Goal: Task Accomplishment & Management: Use online tool/utility

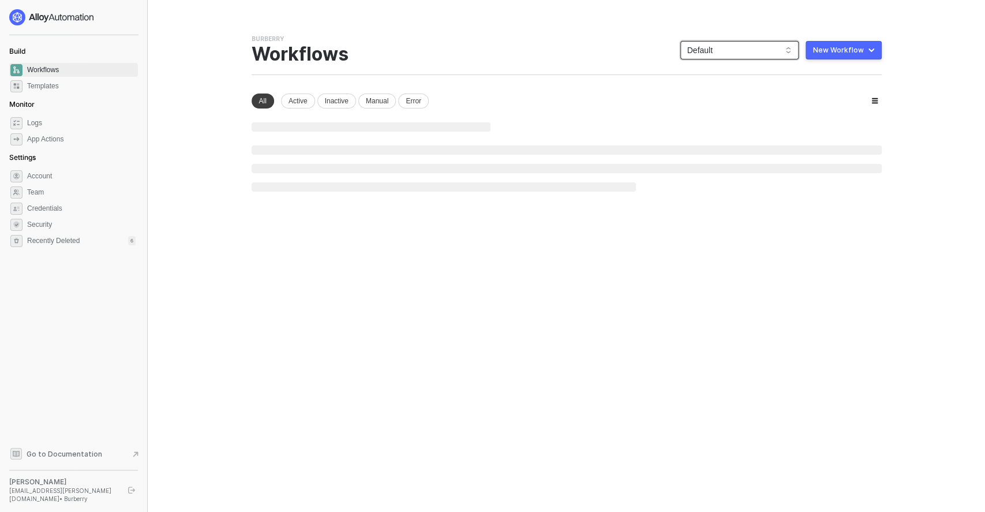
click at [753, 44] on span "Default" at bounding box center [740, 50] width 104 height 17
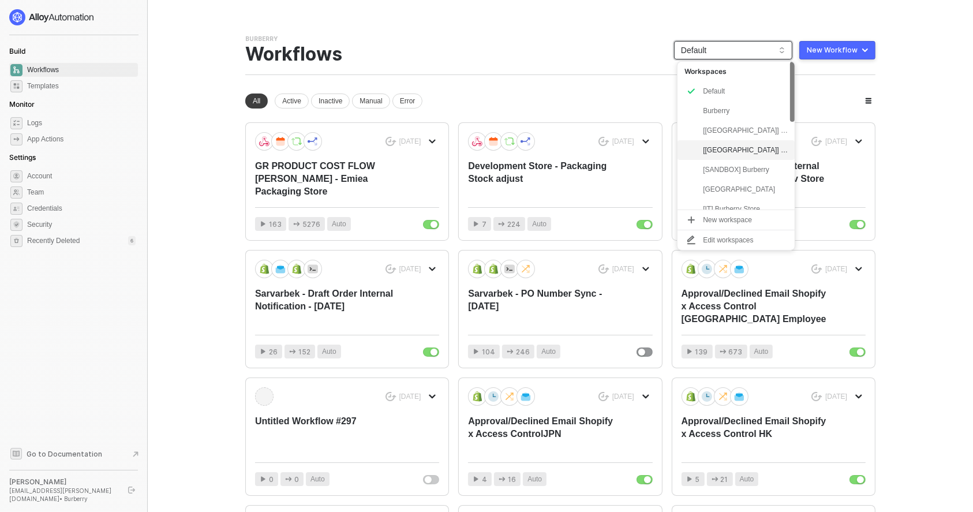
click at [738, 149] on div "[[GEOGRAPHIC_DATA]] Burberry" at bounding box center [745, 150] width 85 height 14
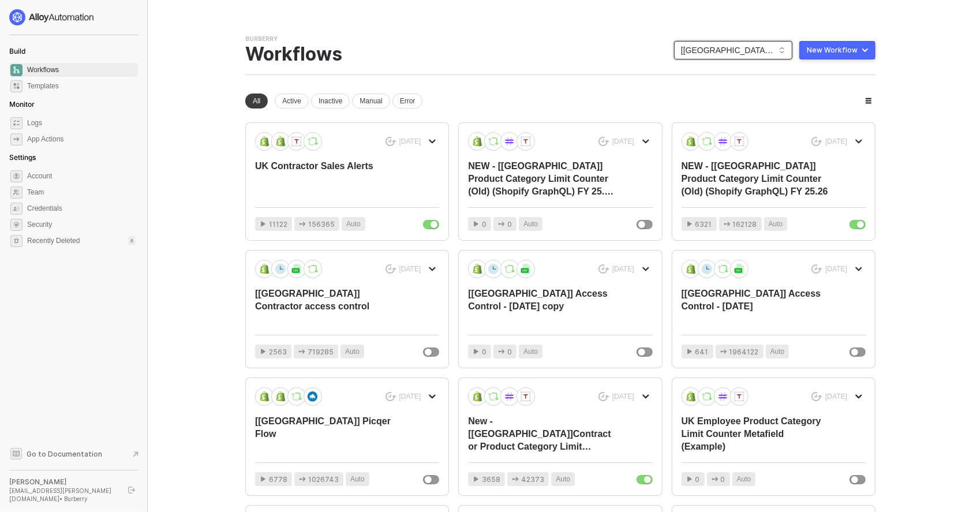
click at [748, 52] on span "[[GEOGRAPHIC_DATA]] Burberry" at bounding box center [733, 50] width 104 height 17
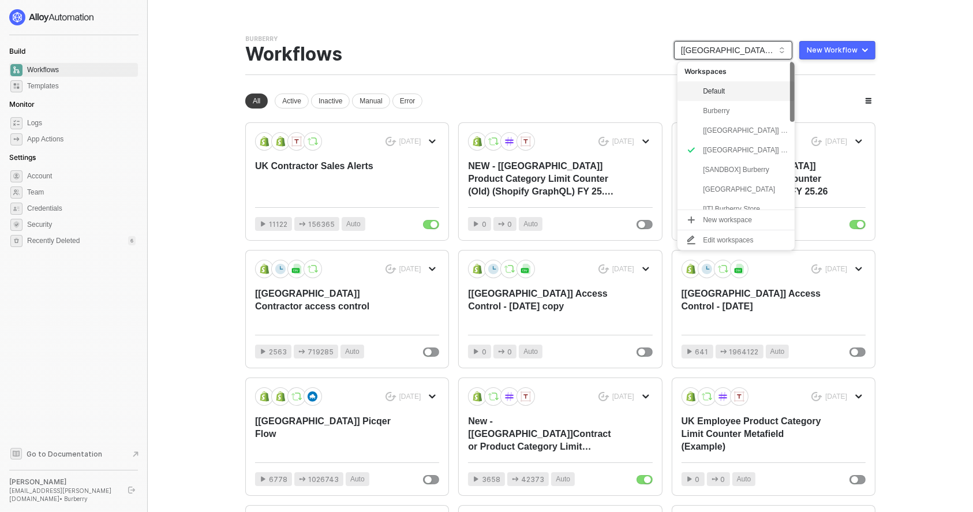
click at [730, 91] on div "Default" at bounding box center [745, 91] width 85 height 14
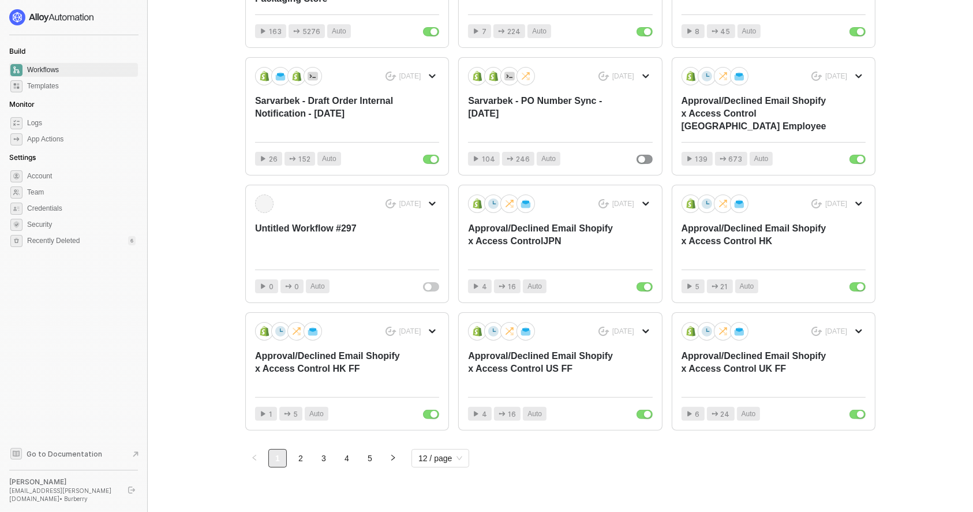
scroll to position [210, 0]
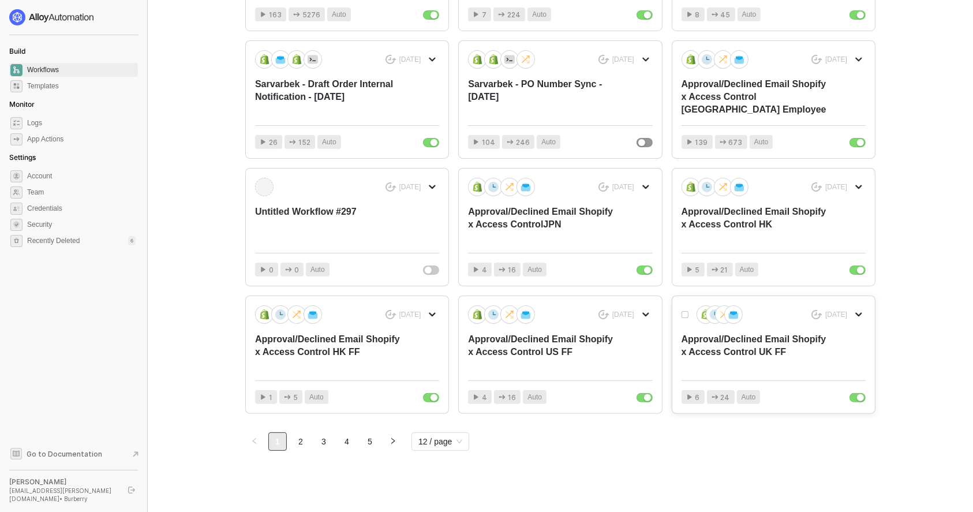
click at [739, 350] on div "Approval/Declined Email Shopify x Access Control UK FF" at bounding box center [755, 352] width 147 height 38
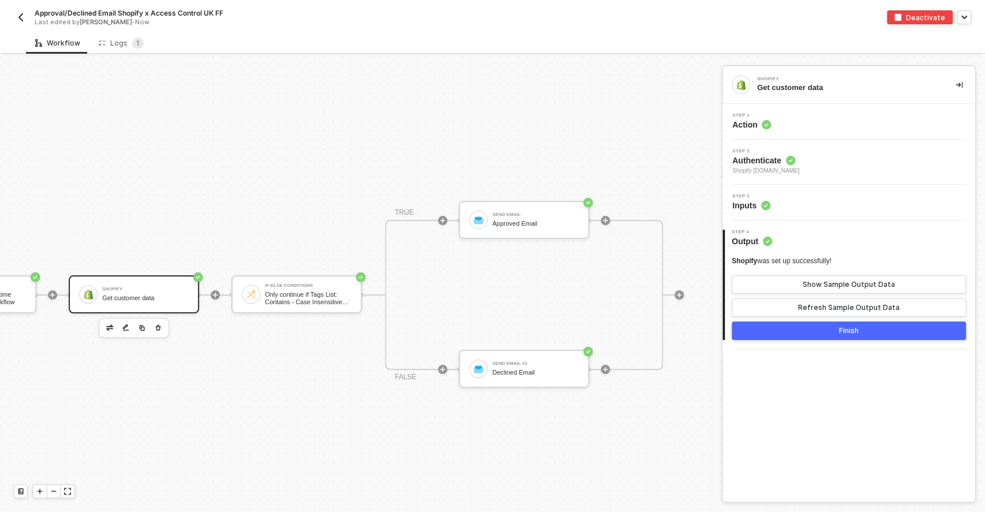
scroll to position [0, 316]
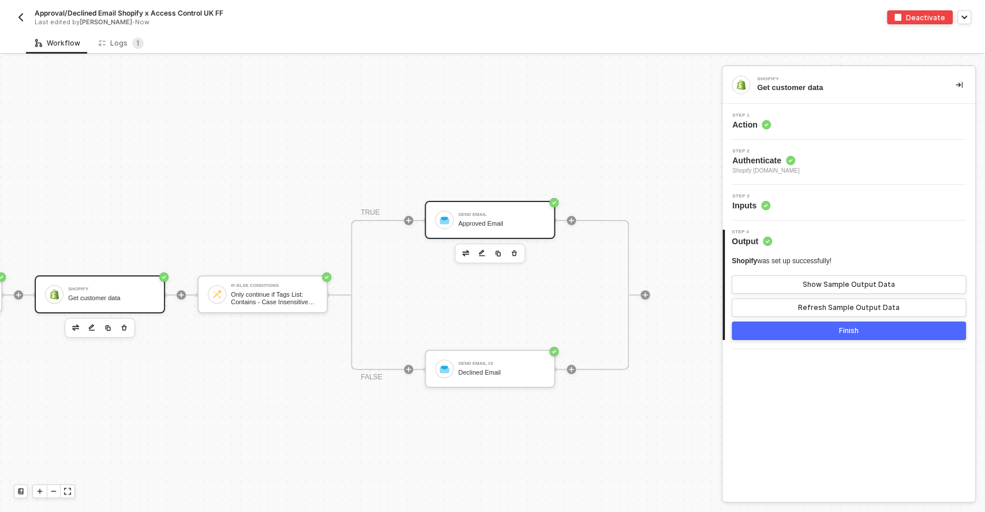
click at [465, 227] on div "Send Email Approved Email" at bounding box center [501, 220] width 87 height 22
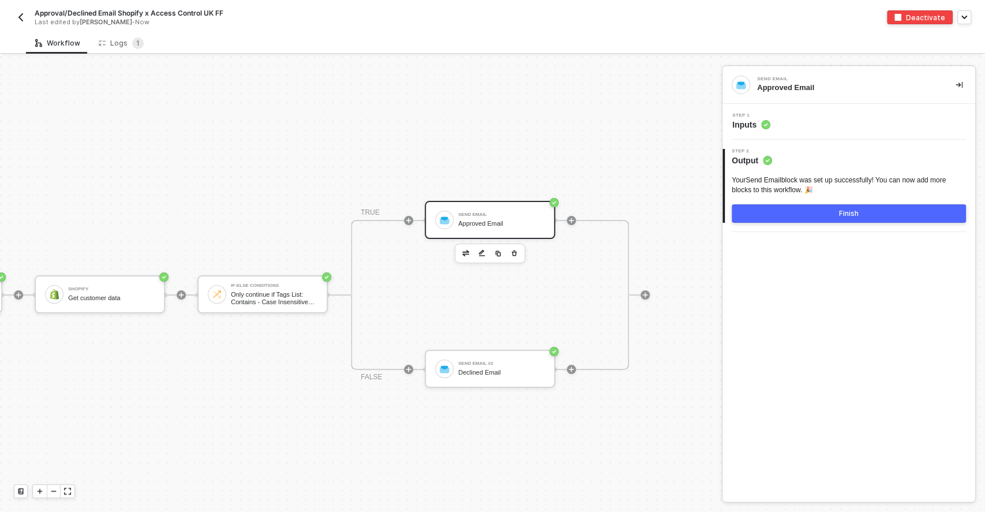
click at [787, 128] on div "Step 1 Inputs" at bounding box center [851, 121] width 250 height 17
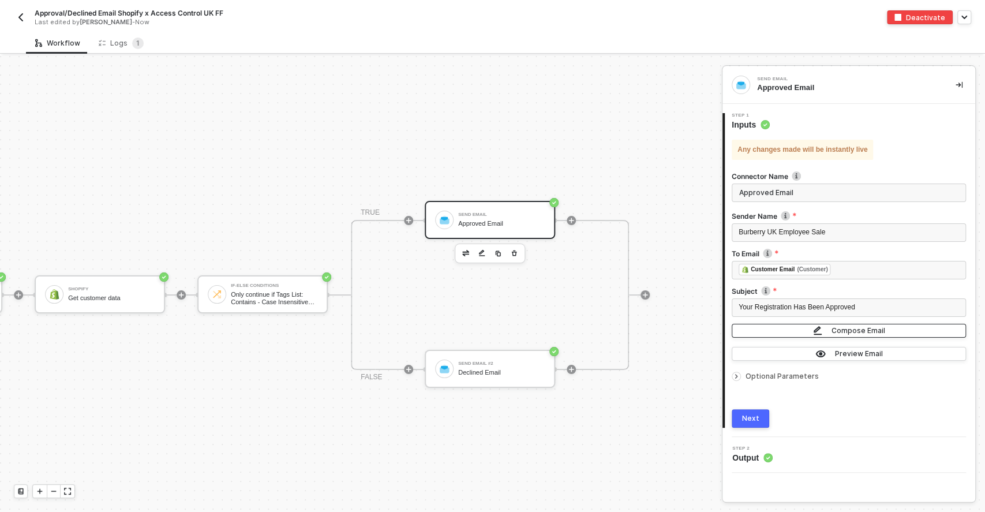
click at [819, 327] on img "button" at bounding box center [817, 331] width 9 height 10
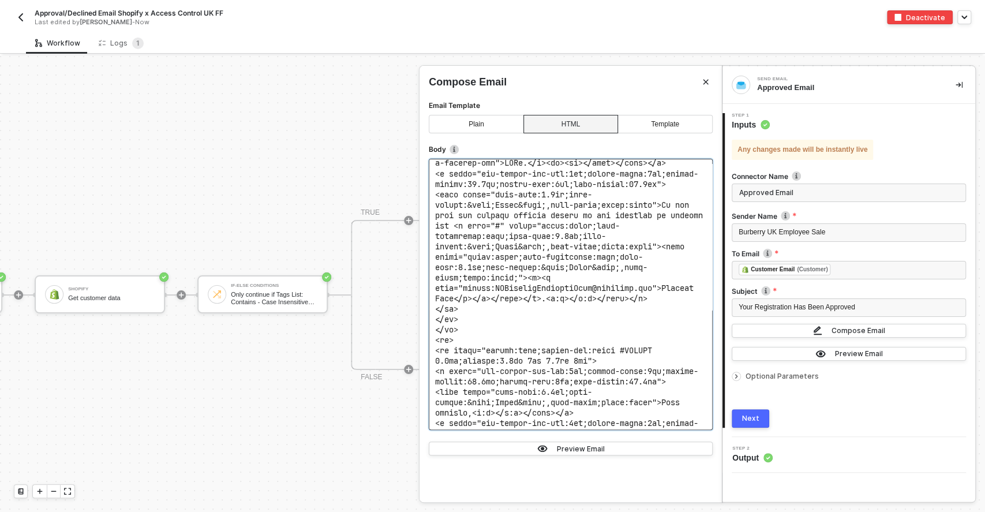
scroll to position [1385, 0]
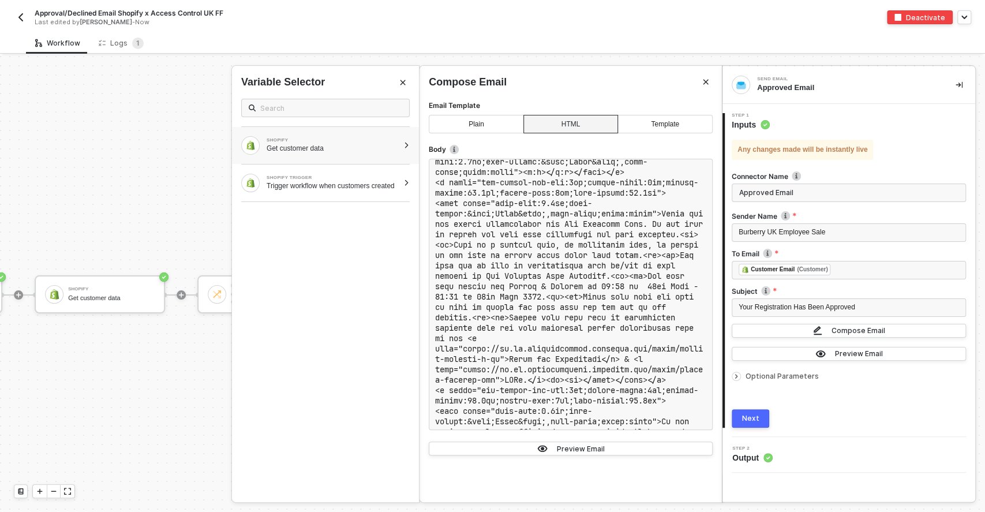
click at [388, 151] on div "Get customer data" at bounding box center [333, 148] width 132 height 9
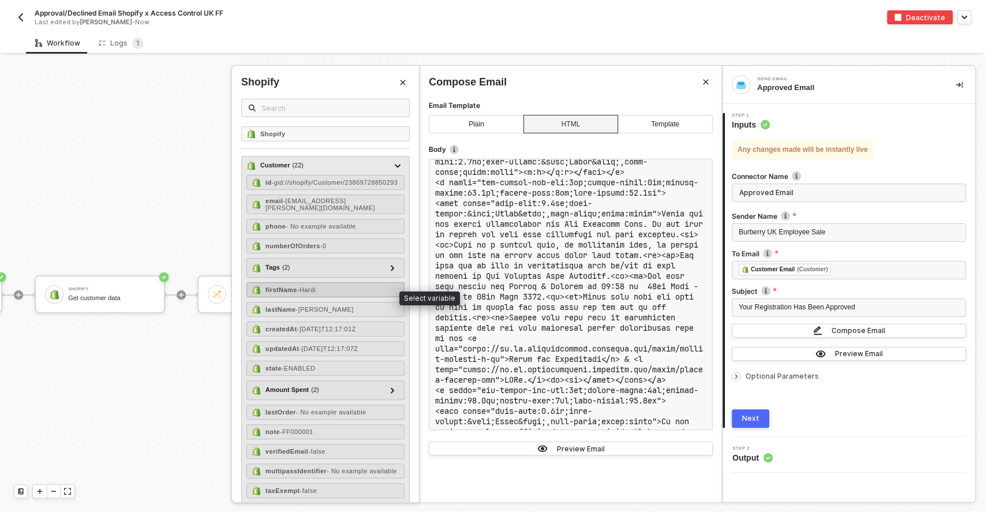
click at [321, 293] on div "firstName - Hardi" at bounding box center [325, 289] width 158 height 15
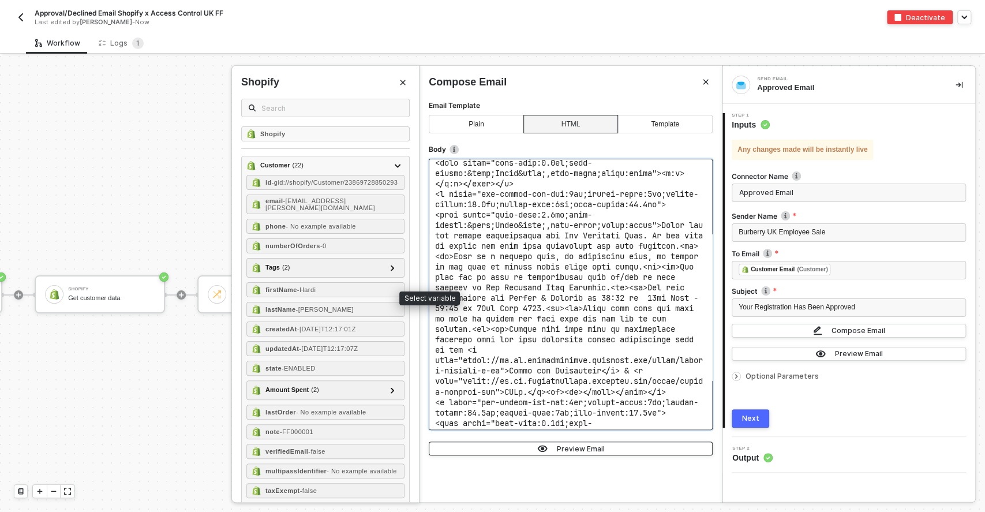
scroll to position [1957, 0]
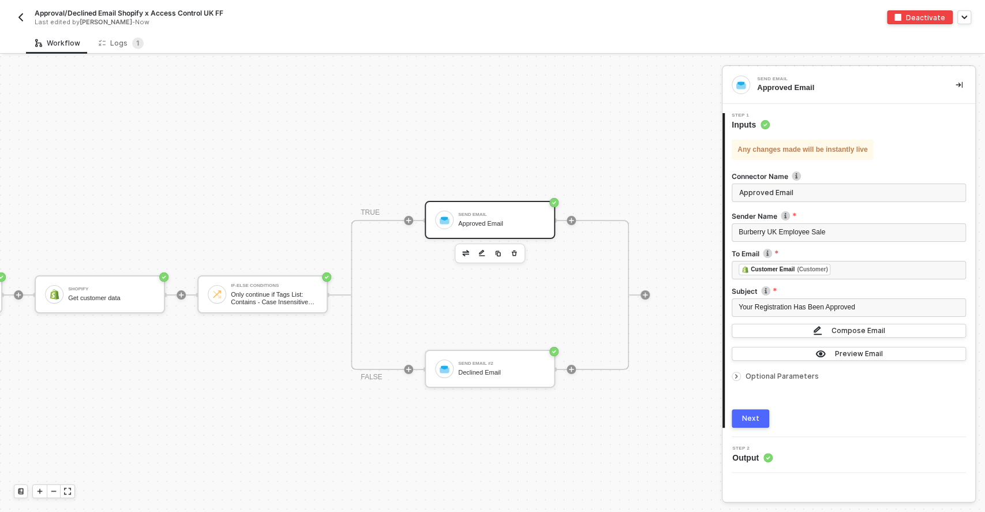
click at [745, 425] on button "Next" at bounding box center [751, 418] width 38 height 18
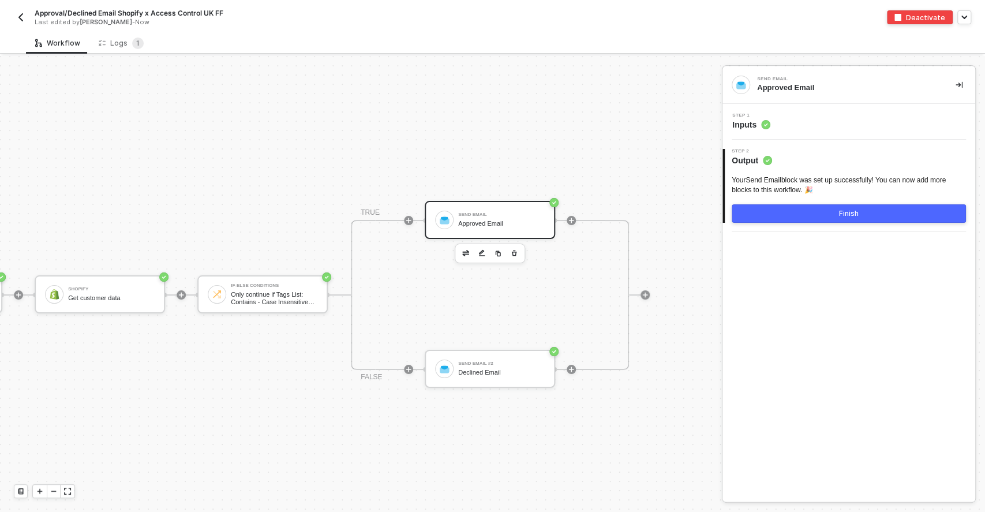
click at [793, 216] on button "Finish" at bounding box center [849, 213] width 234 height 18
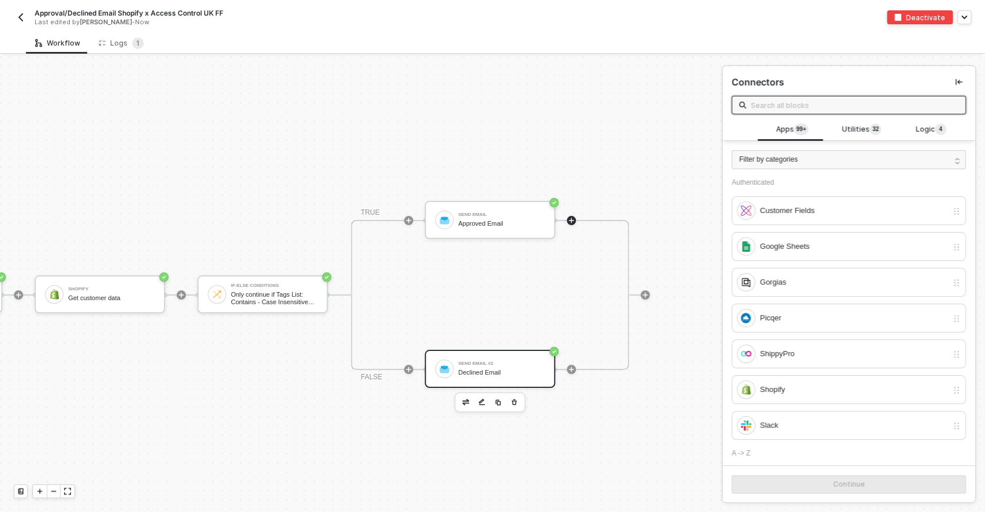
click at [440, 378] on div "Send Email #2 Declined Email" at bounding box center [490, 369] width 130 height 38
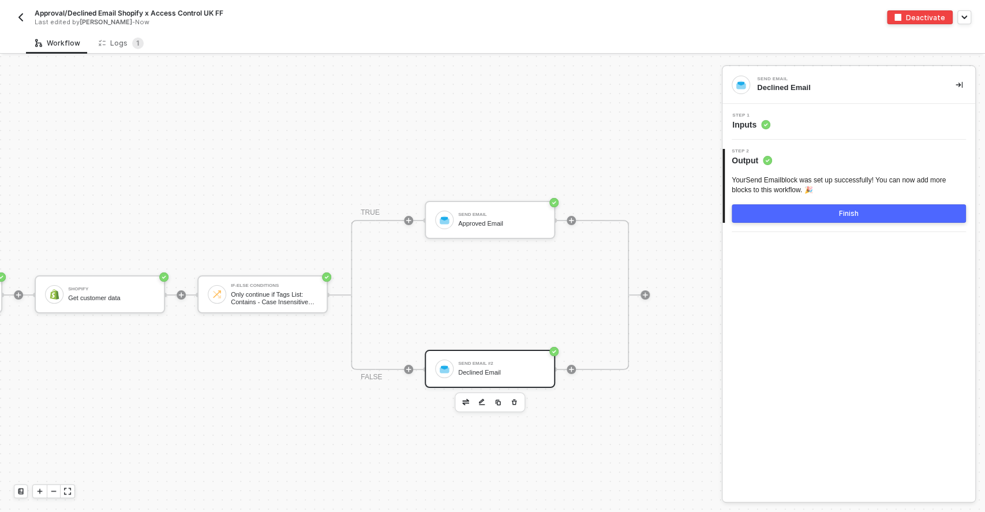
click at [761, 122] on icon at bounding box center [765, 124] width 9 height 9
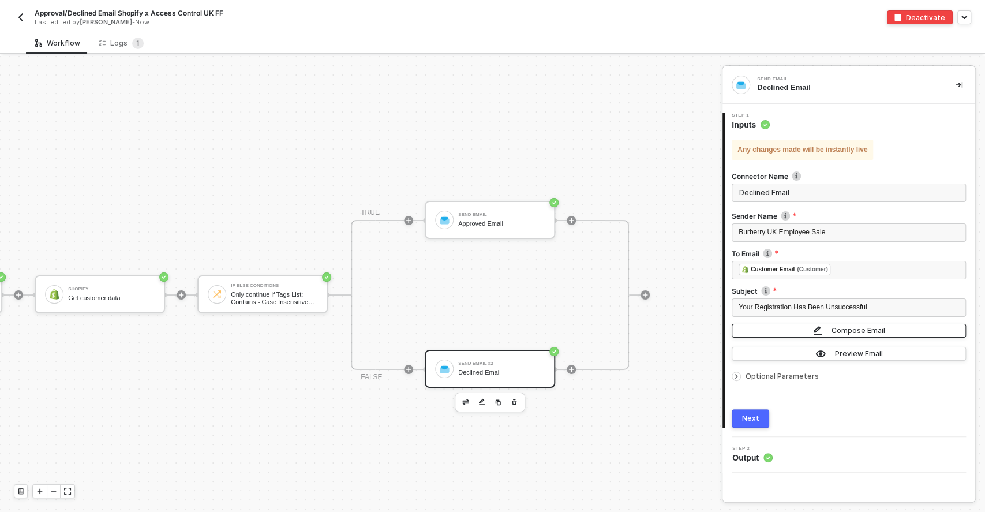
click at [822, 328] on img "button" at bounding box center [817, 331] width 9 height 10
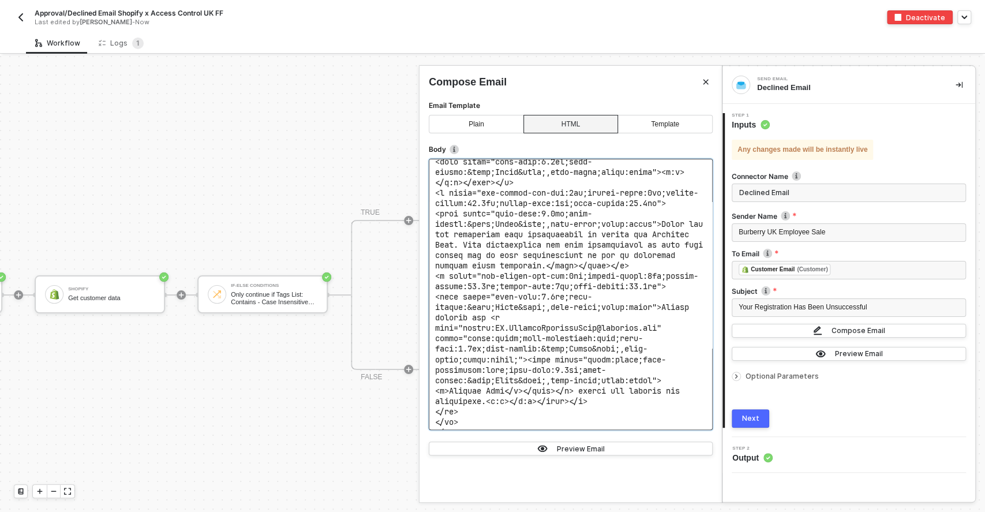
scroll to position [1308, 0]
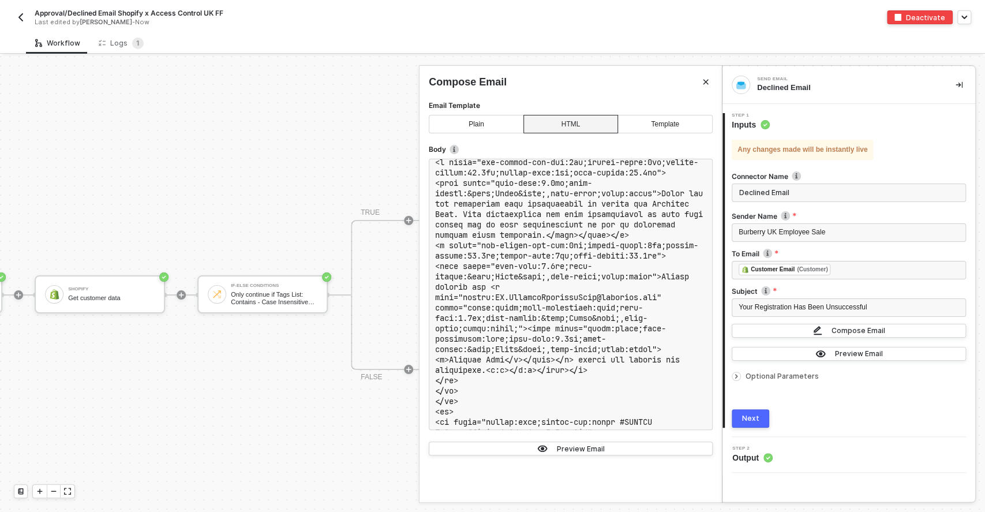
click at [833, 378] on span "Optional Parameters" at bounding box center [856, 376] width 221 height 7
click at [368, 443] on div at bounding box center [492, 284] width 985 height 456
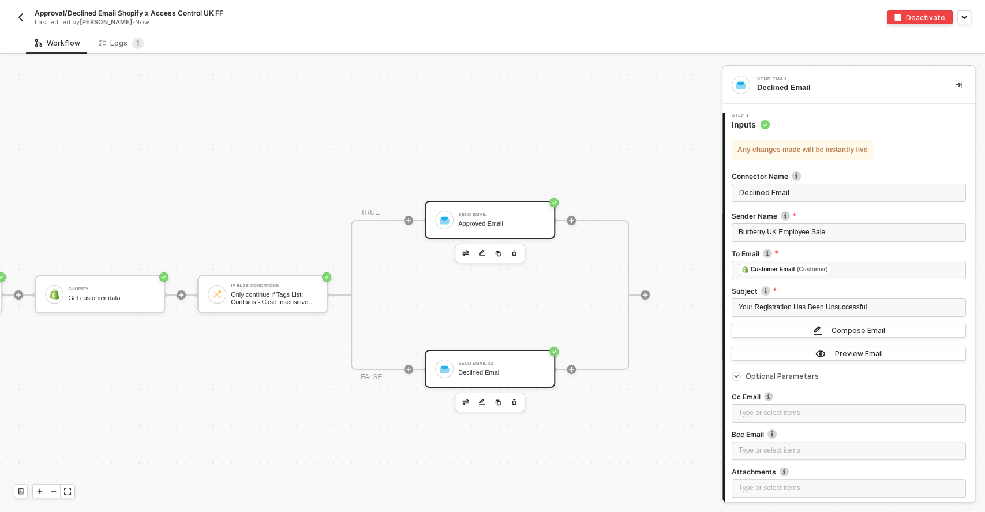
click at [522, 231] on div "Send Email Approved Email" at bounding box center [490, 220] width 130 height 38
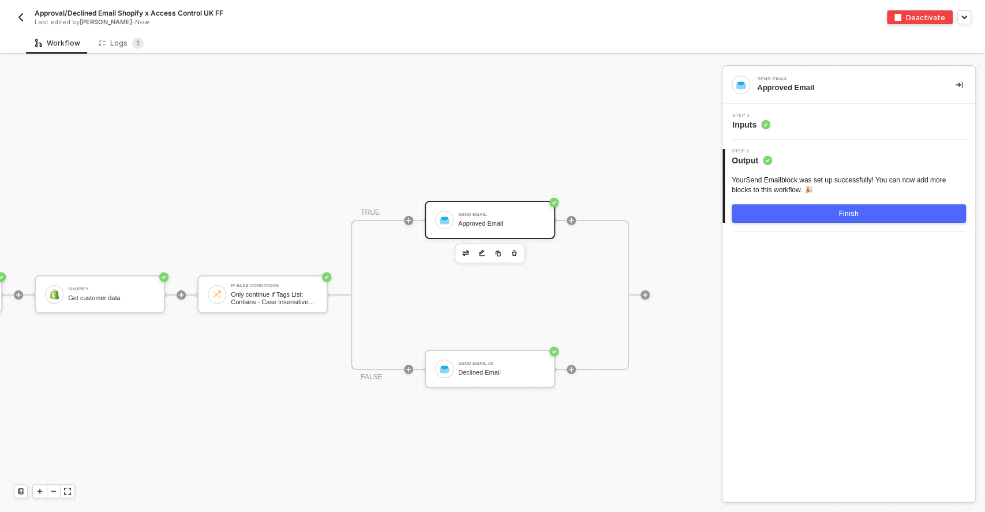
click at [784, 129] on div "Step 1 Inputs" at bounding box center [851, 121] width 250 height 17
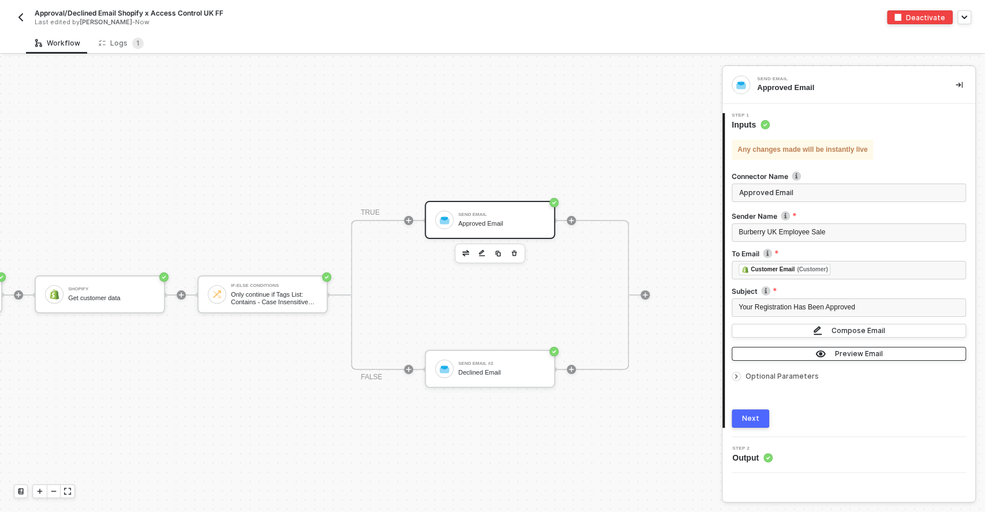
click at [860, 347] on button "Preview Email" at bounding box center [849, 354] width 234 height 14
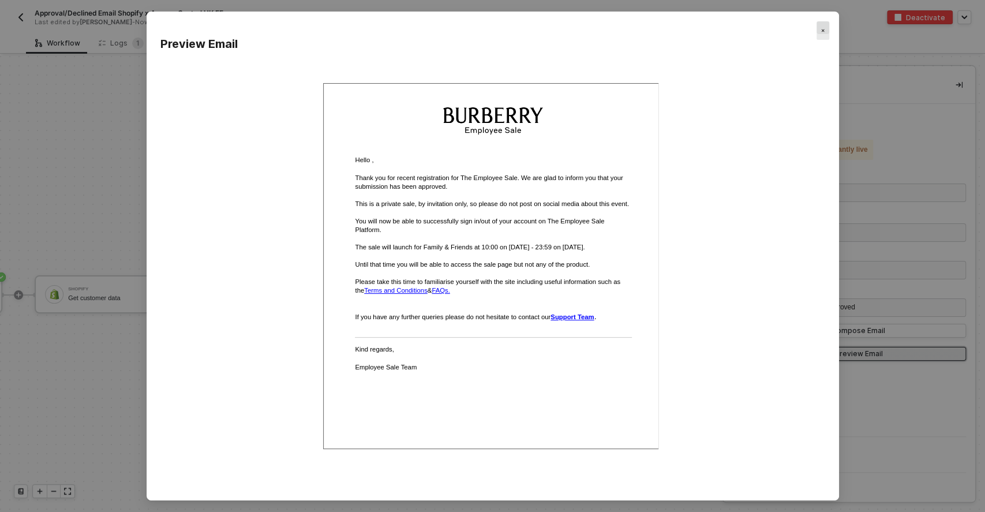
click at [823, 21] on div "Close" at bounding box center [823, 30] width 13 height 18
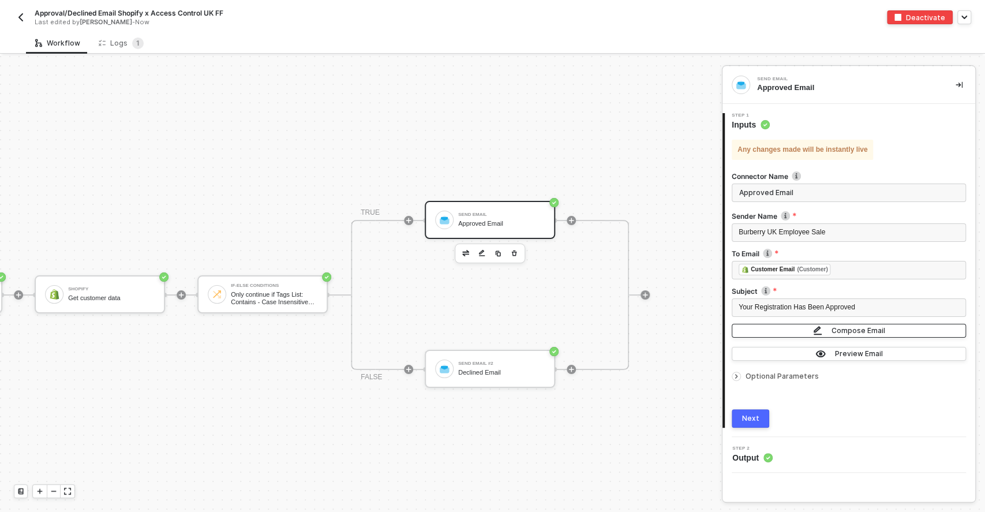
click at [850, 331] on div "Compose Email" at bounding box center [859, 331] width 54 height 10
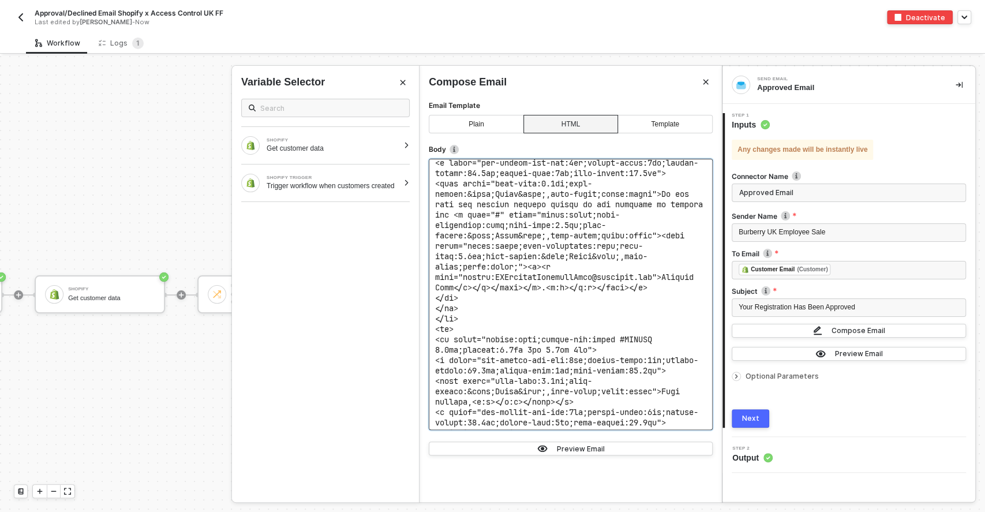
scroll to position [1502, 0]
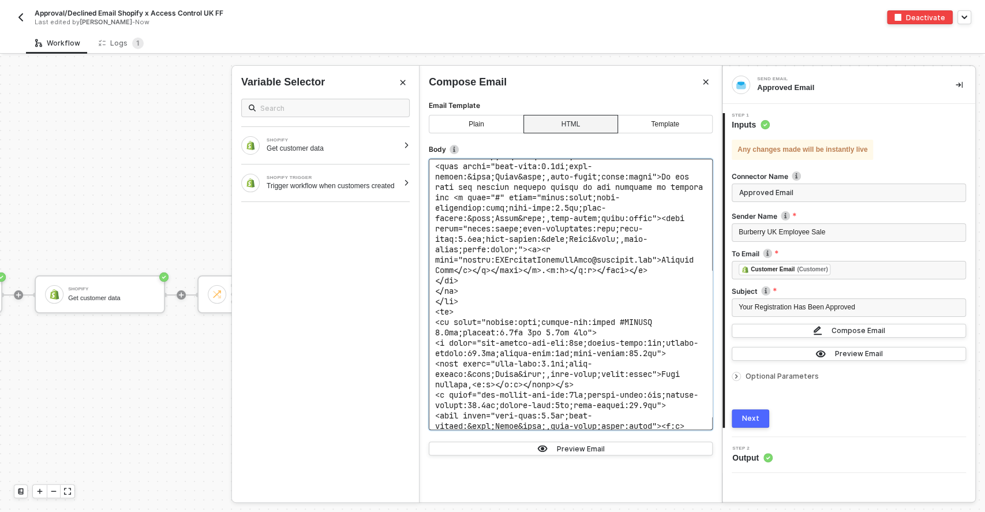
click at [526, 279] on span at bounding box center [758, 487] width 647 height 1195
click at [444, 276] on span at bounding box center [758, 487] width 647 height 1195
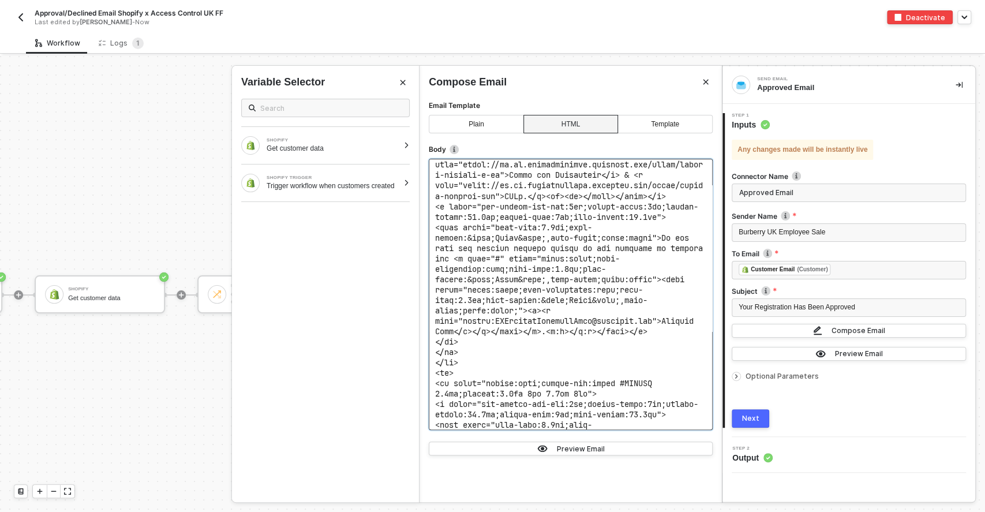
scroll to position [1418, 0]
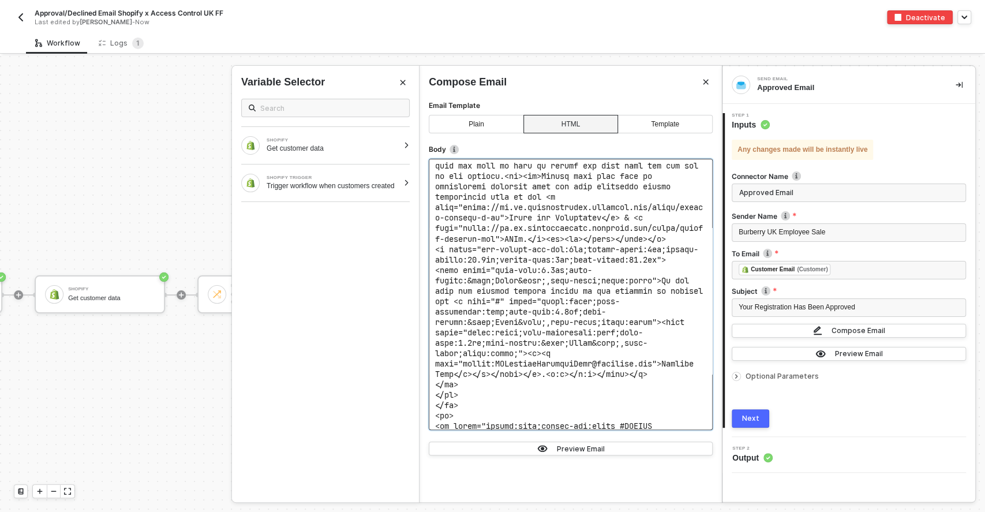
scroll to position [1572, 0]
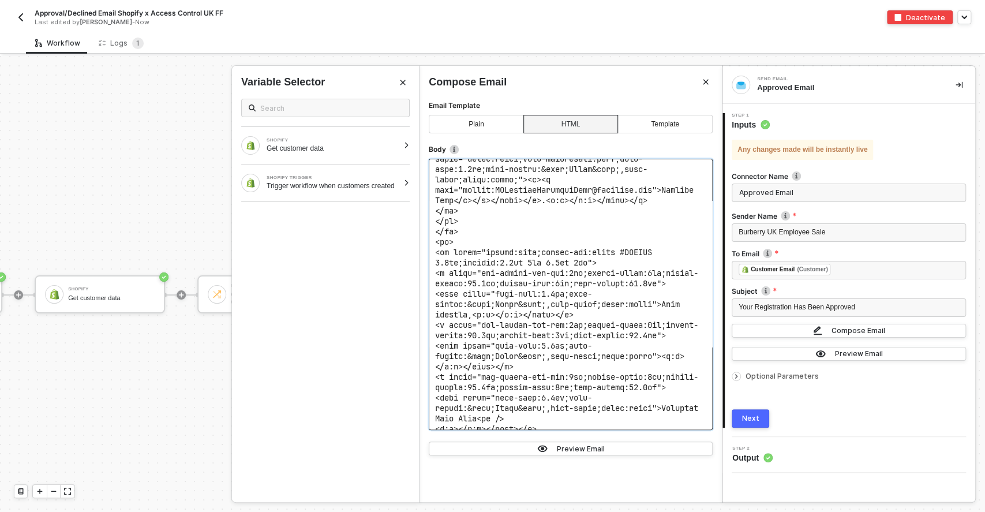
click at [601, 206] on span at bounding box center [758, 417] width 647 height 1195
drag, startPoint x: 600, startPoint y: 206, endPoint x: 582, endPoint y: 208, distance: 18.0
click at [582, 208] on span at bounding box center [758, 417] width 647 height 1195
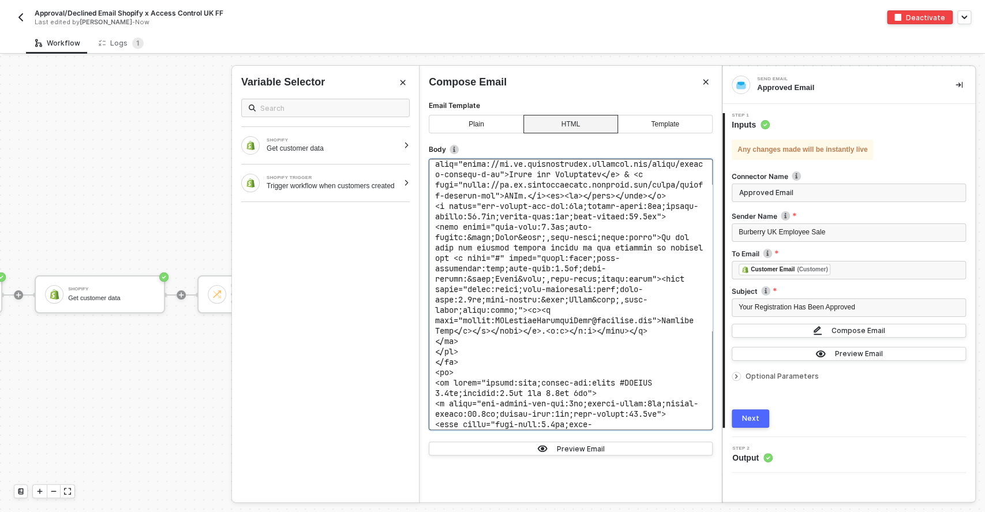
scroll to position [1418, 0]
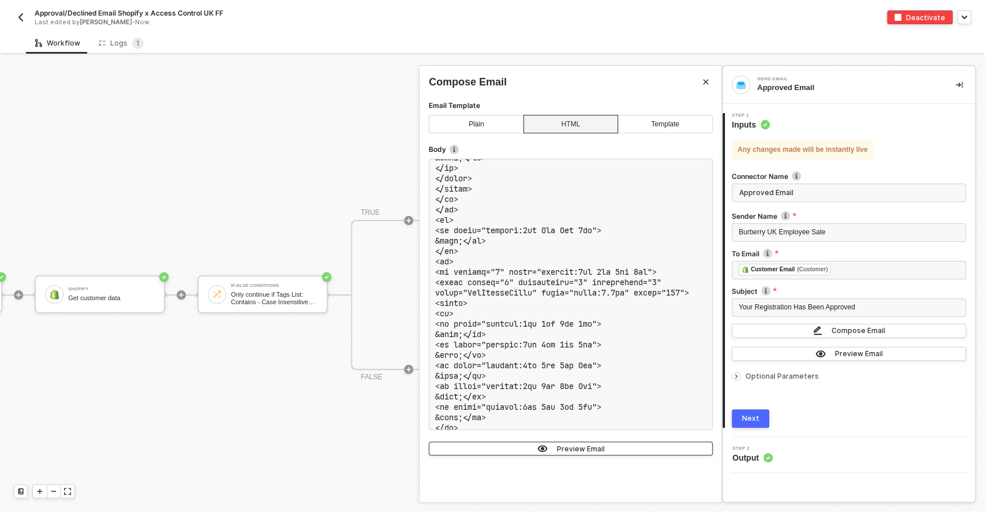
click at [647, 451] on button "Preview Email" at bounding box center [571, 449] width 284 height 14
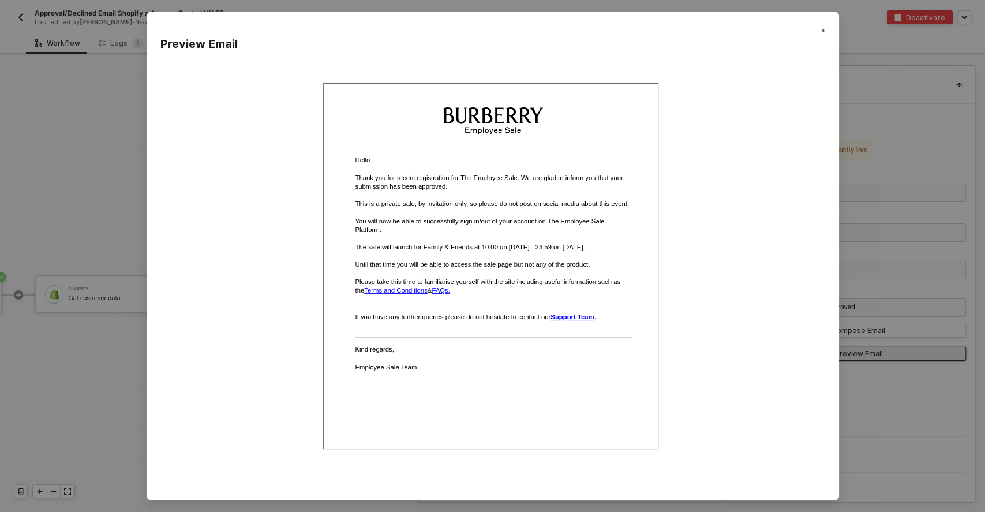
click at [822, 29] on img "Close" at bounding box center [822, 30] width 3 height 3
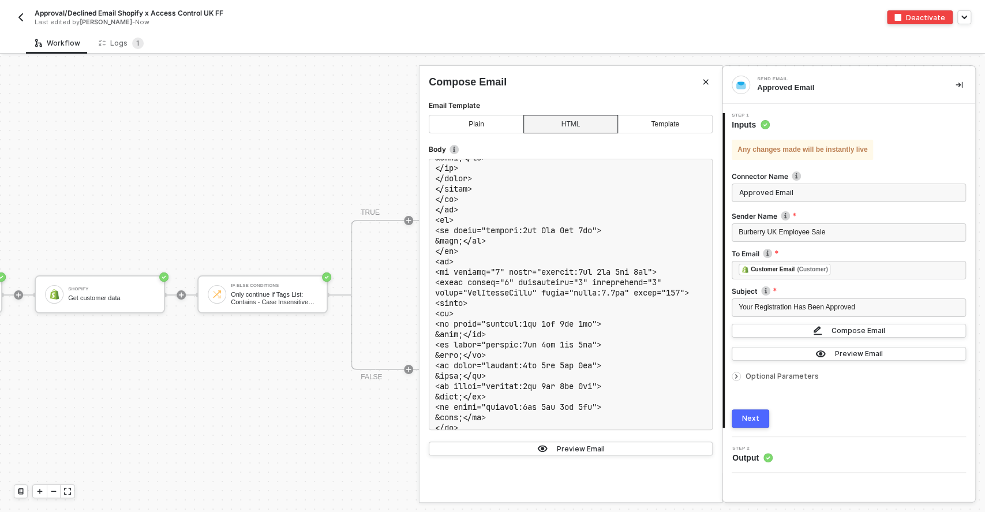
click at [750, 417] on div "Next" at bounding box center [750, 418] width 17 height 9
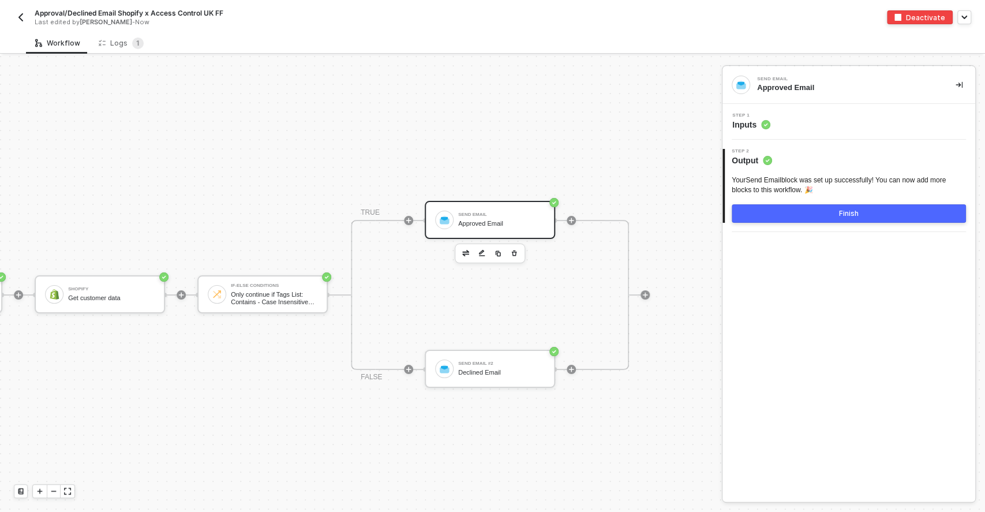
click at [802, 216] on button "Finish" at bounding box center [849, 213] width 234 height 18
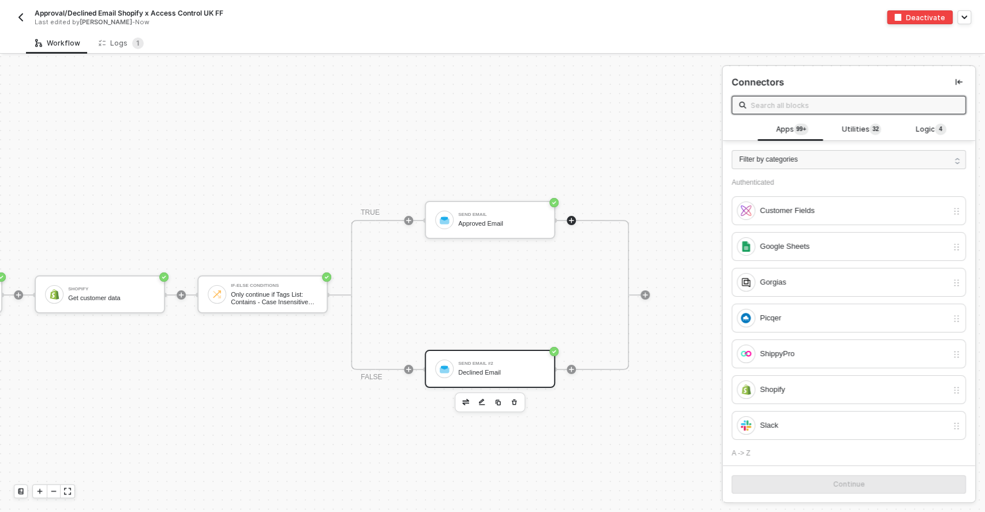
click at [458, 370] on div "Declined Email" at bounding box center [501, 373] width 87 height 8
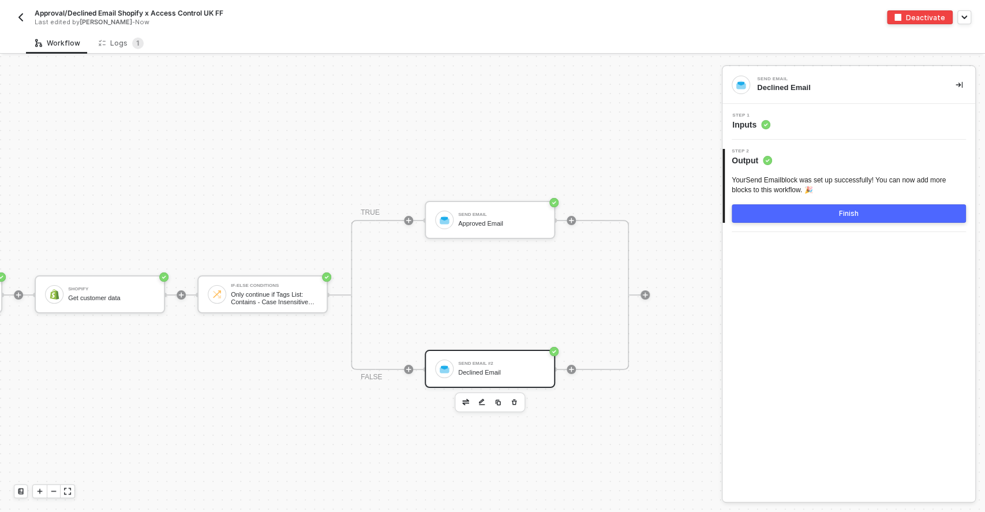
click at [754, 109] on div "Step 1 Inputs" at bounding box center [849, 122] width 253 height 36
click at [759, 119] on span "Inputs" at bounding box center [752, 125] width 38 height 12
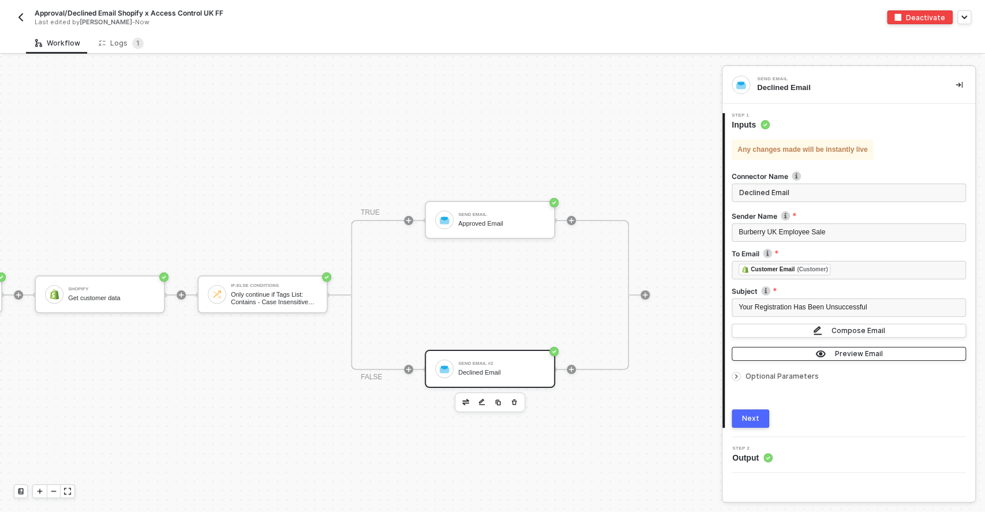
click at [820, 358] on button "Preview Email" at bounding box center [849, 354] width 234 height 14
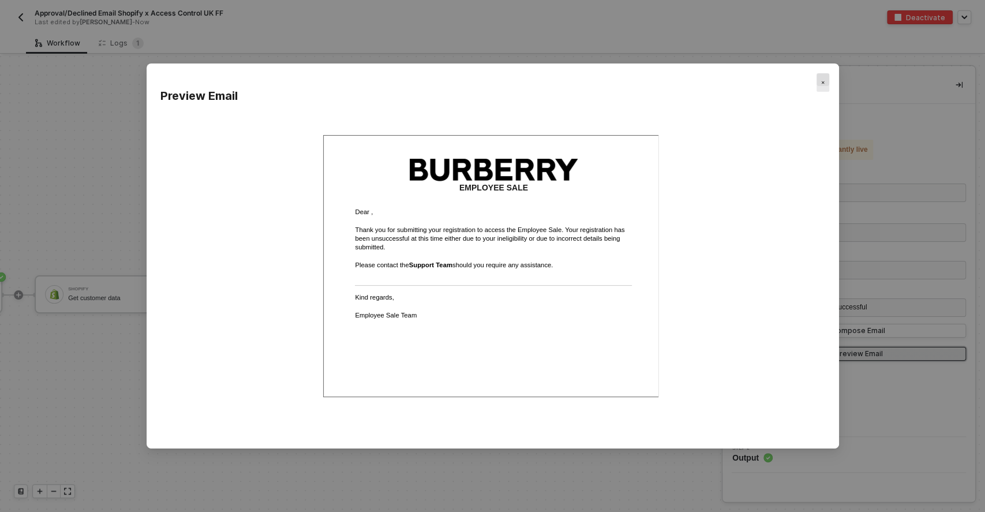
click at [823, 77] on div "Close" at bounding box center [823, 82] width 13 height 18
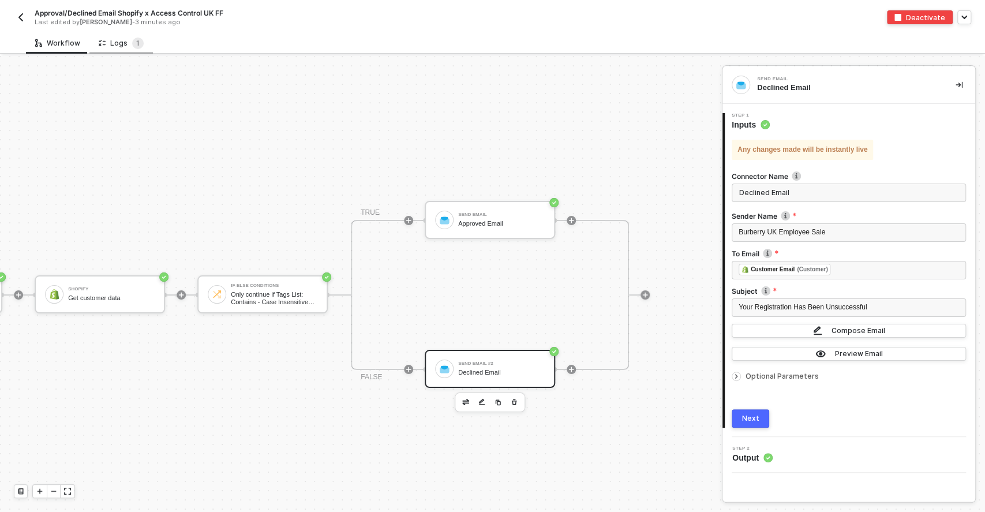
click at [123, 44] on div "Logs 1" at bounding box center [121, 44] width 45 height 12
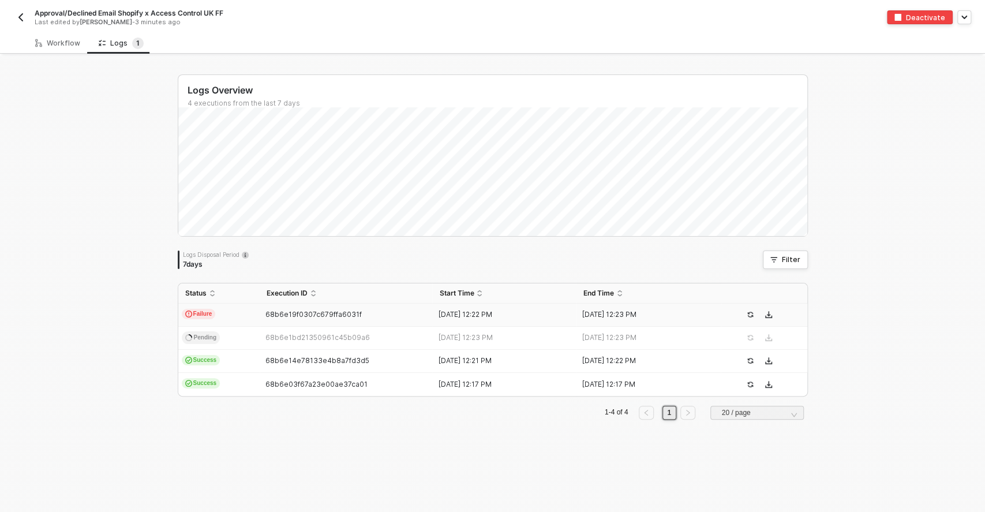
click at [201, 317] on span "Failure" at bounding box center [199, 314] width 34 height 10
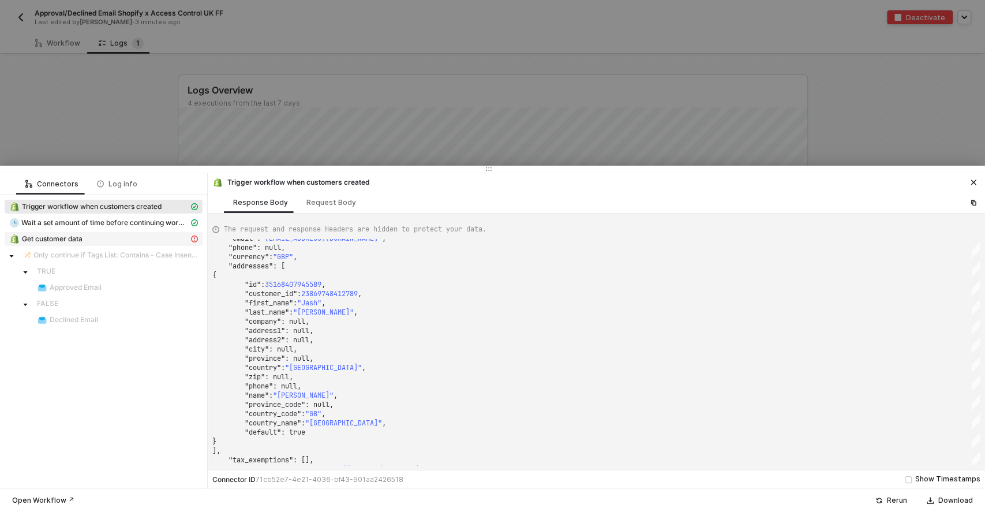
click at [113, 243] on div "Get customer data" at bounding box center [99, 239] width 180 height 10
type textarea "{ "message": "Customer not found" }"
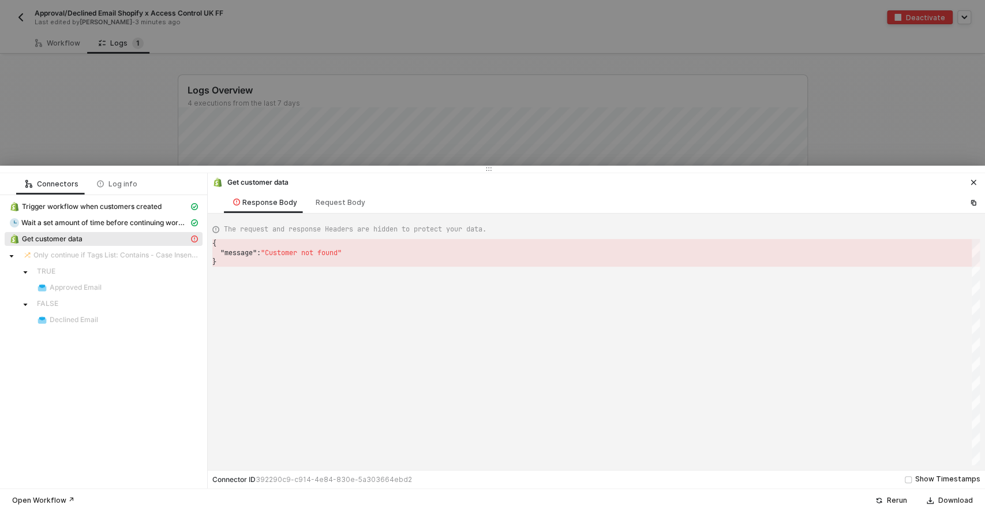
click at [976, 183] on icon "icon-close" at bounding box center [973, 182] width 7 height 7
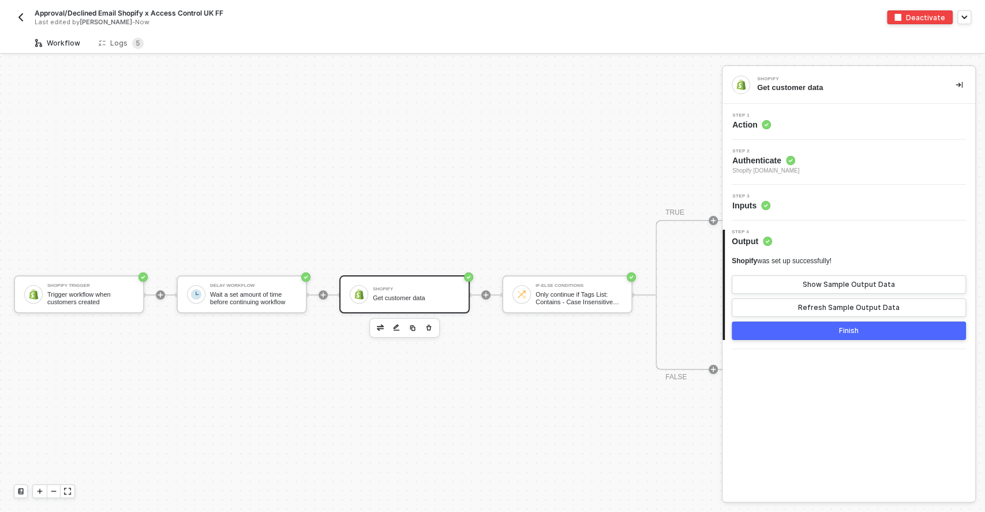
scroll to position [33, 0]
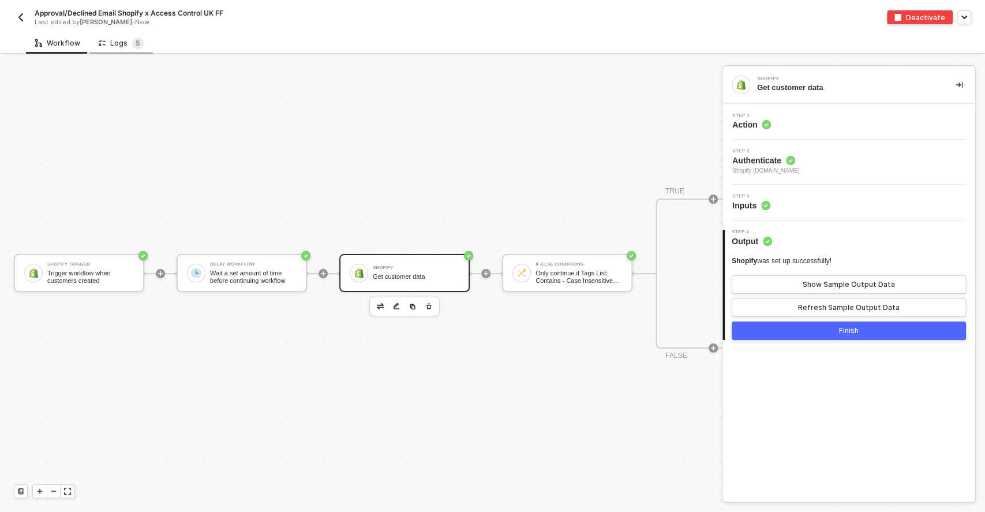
click at [115, 32] on div "Logs 5" at bounding box center [120, 42] width 63 height 21
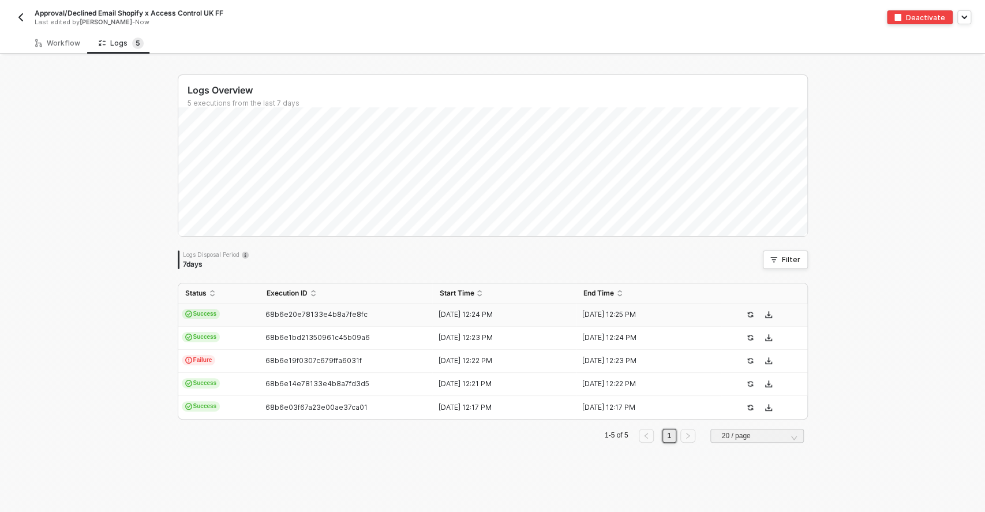
click at [204, 316] on span "Success" at bounding box center [201, 314] width 39 height 10
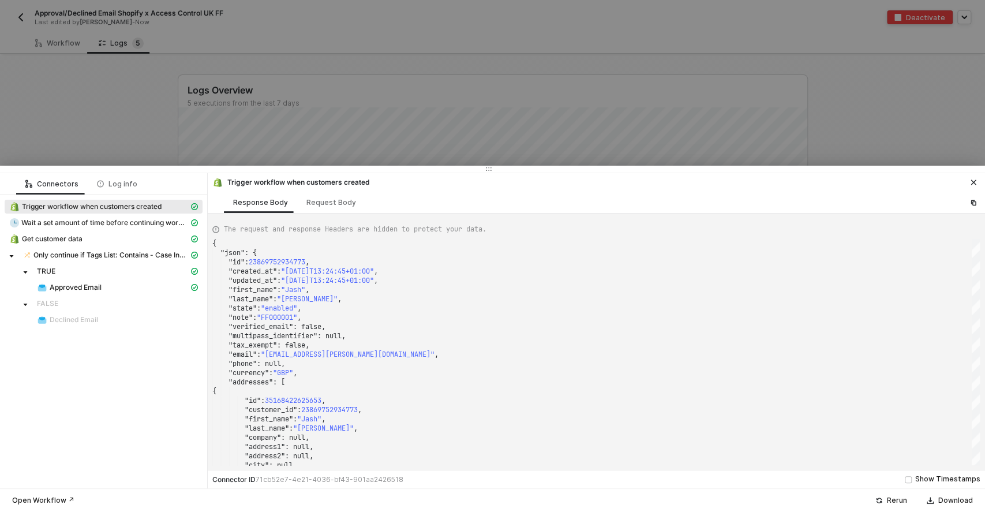
click at [973, 180] on icon "icon-close" at bounding box center [973, 182] width 7 height 7
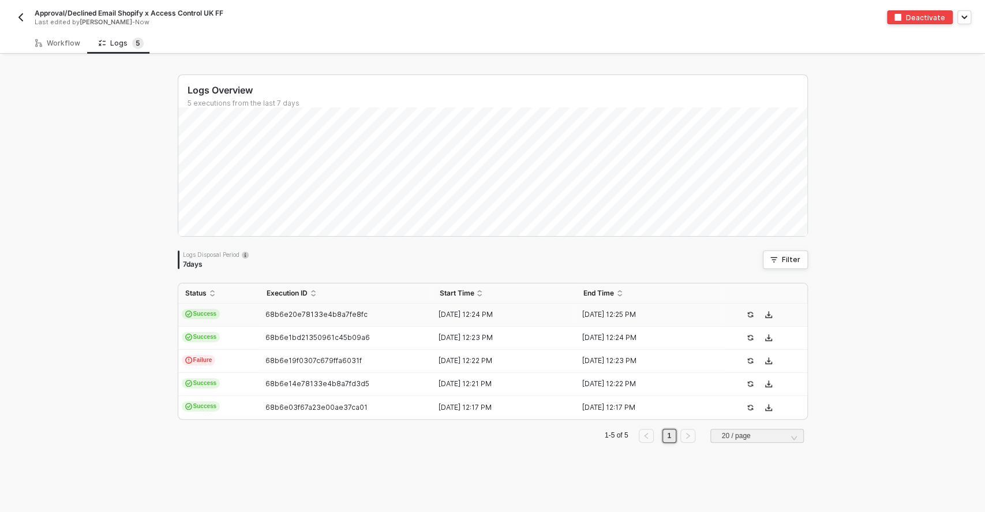
click at [23, 14] on img "button" at bounding box center [20, 17] width 9 height 9
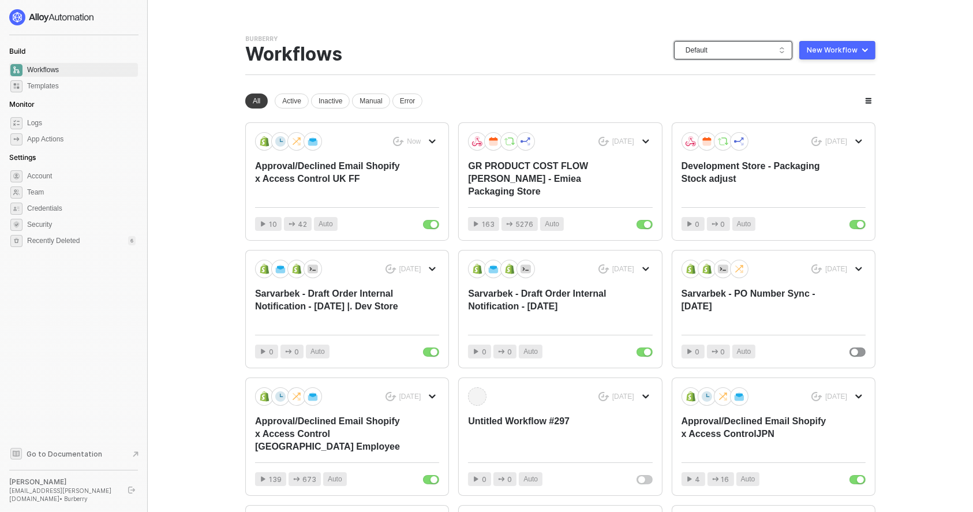
click at [760, 43] on span "Default" at bounding box center [736, 50] width 100 height 17
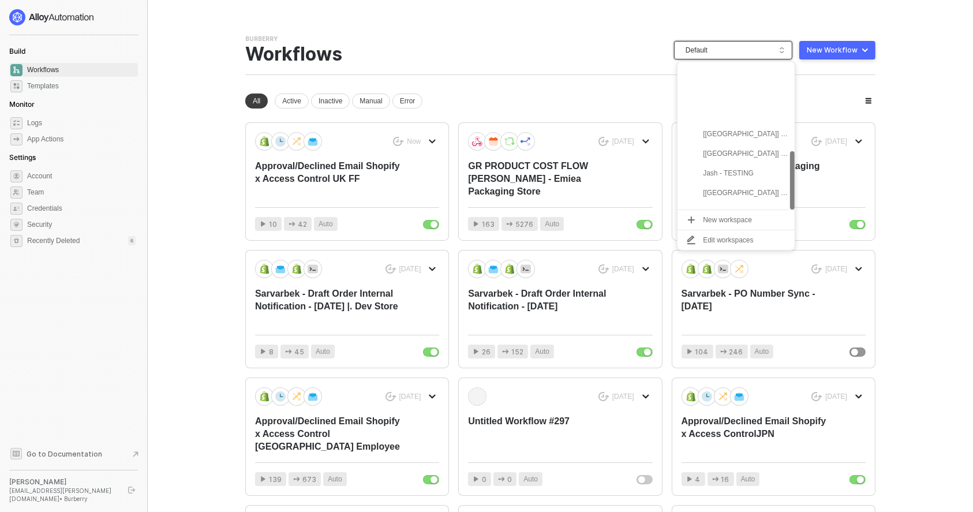
scroll to position [225, 0]
click at [759, 162] on div "[UK] F&F" at bounding box center [745, 161] width 85 height 14
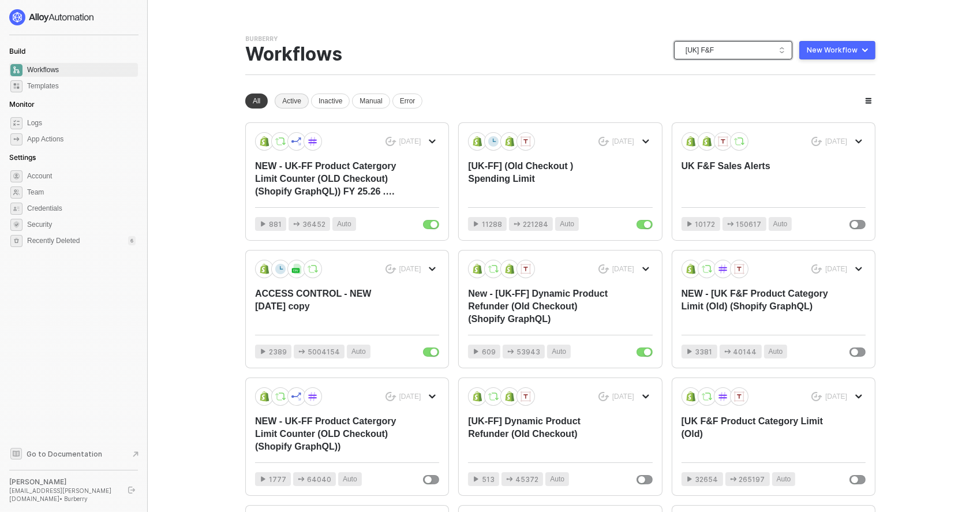
click at [286, 97] on div "Active" at bounding box center [292, 101] width 34 height 15
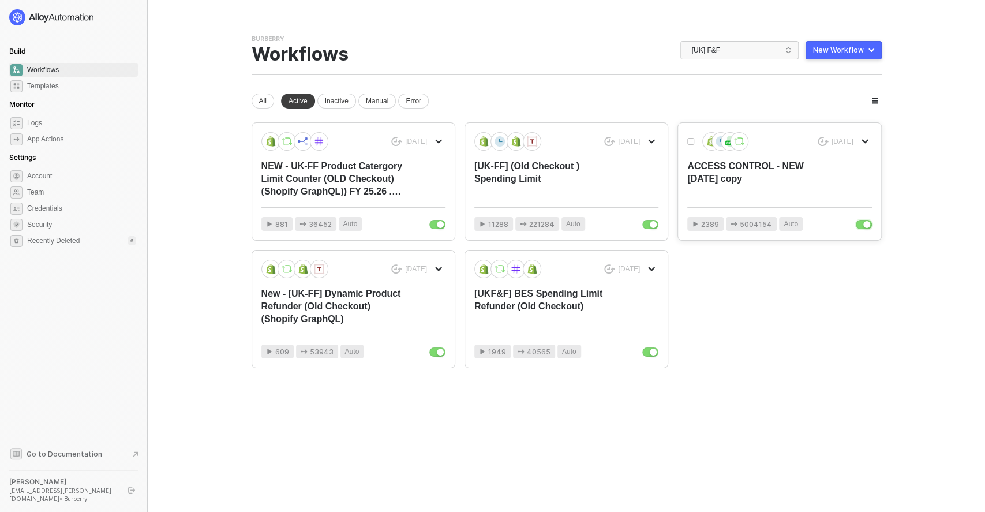
click at [864, 226] on div "button" at bounding box center [867, 224] width 7 height 7
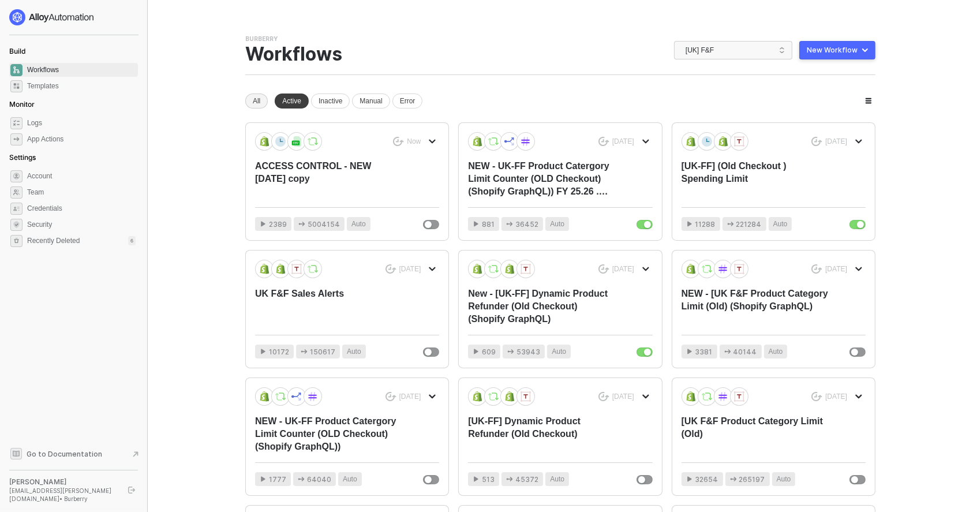
click at [253, 99] on div "All" at bounding box center [256, 101] width 23 height 15
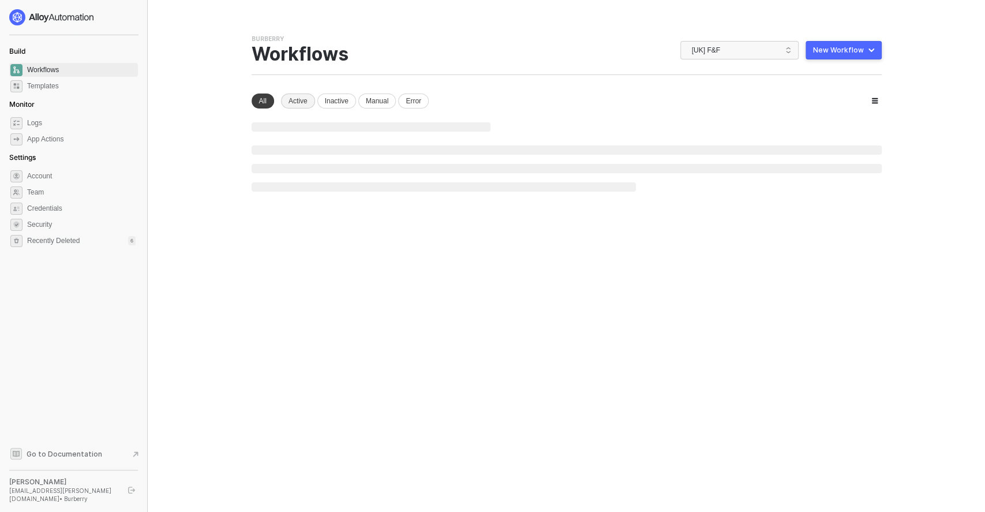
click at [292, 102] on div "Active" at bounding box center [298, 101] width 34 height 15
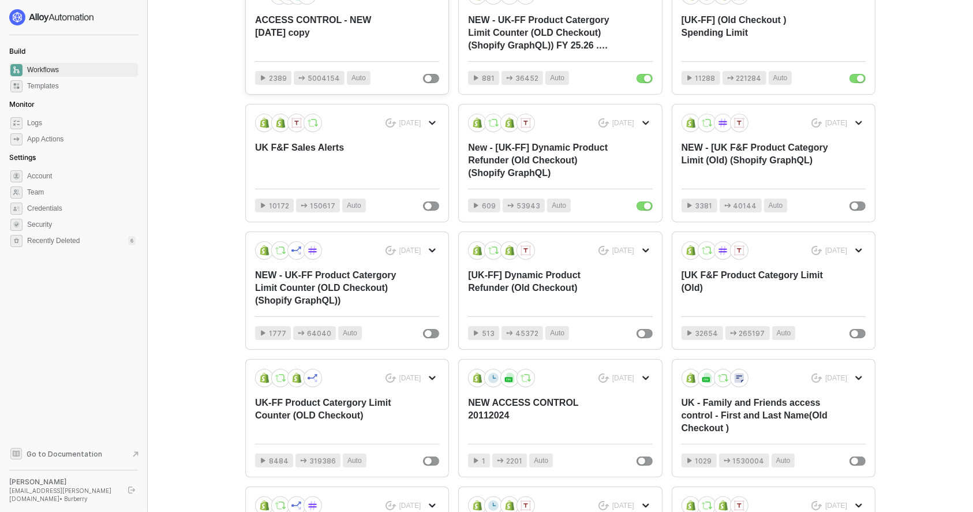
scroll to position [77, 0]
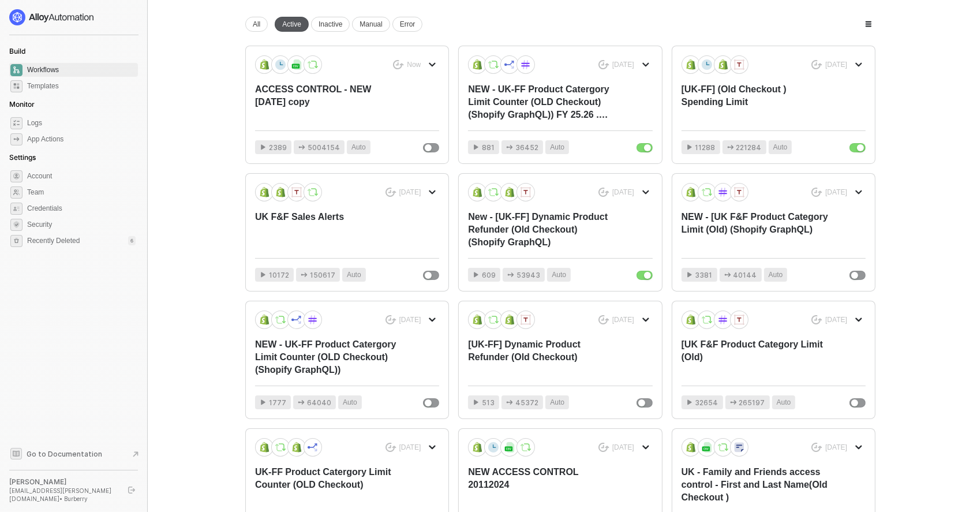
click at [300, 22] on div "Active" at bounding box center [292, 24] width 34 height 15
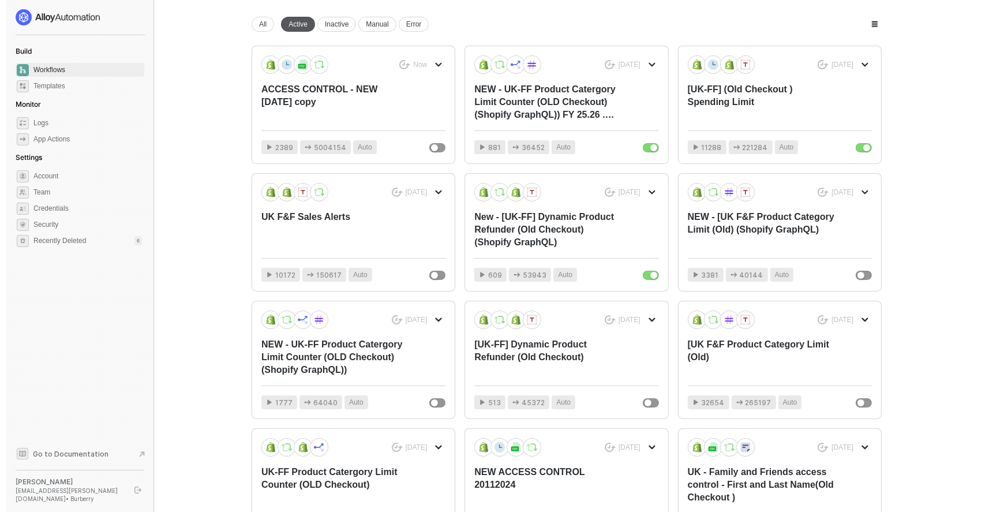
scroll to position [0, 0]
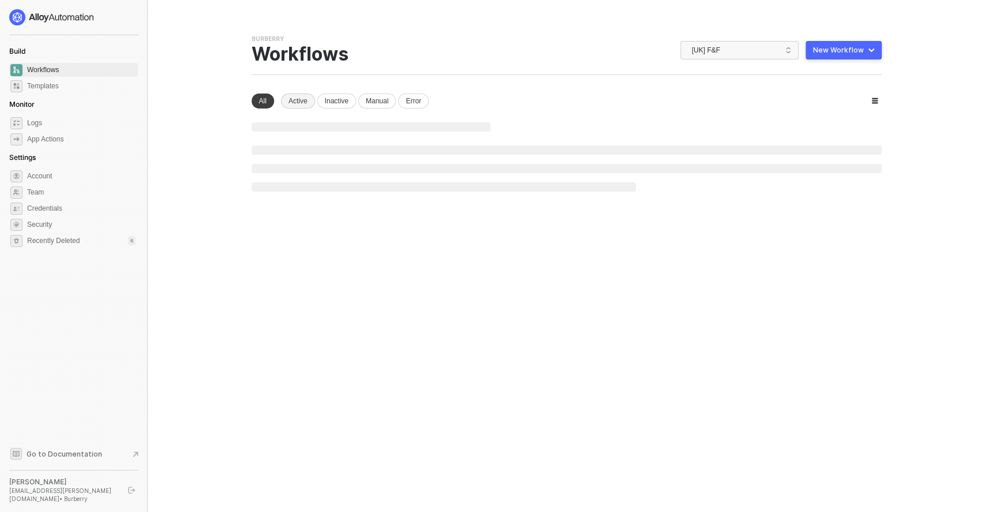
click at [300, 22] on div "You need to expand your browser window or switch to a computer with a bigger sc…" at bounding box center [567, 256] width 658 height 512
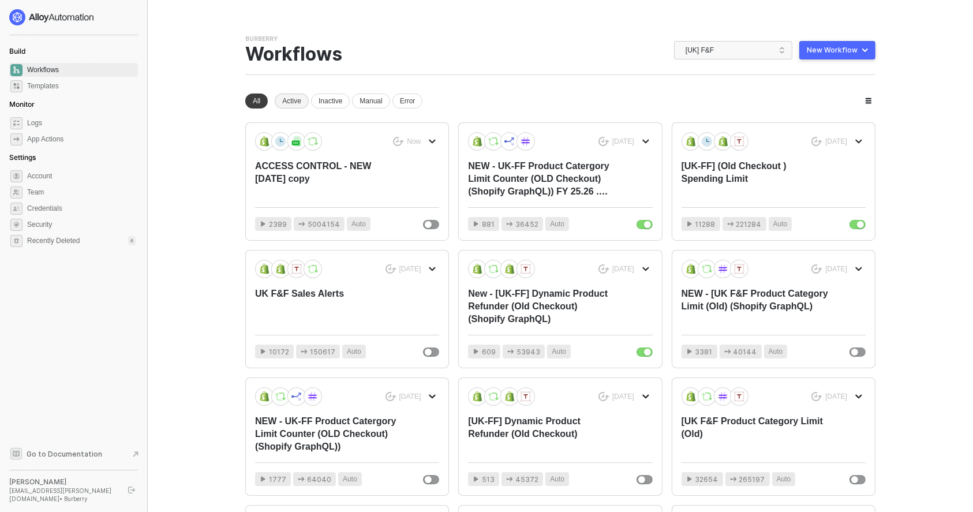
click at [293, 99] on div "Active" at bounding box center [292, 101] width 34 height 15
